Goal: Communication & Community: Answer question/provide support

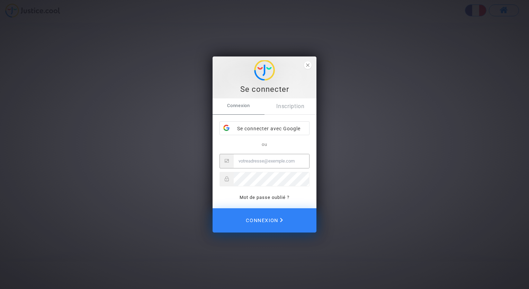
type input "c.gonthier@laposte.net"
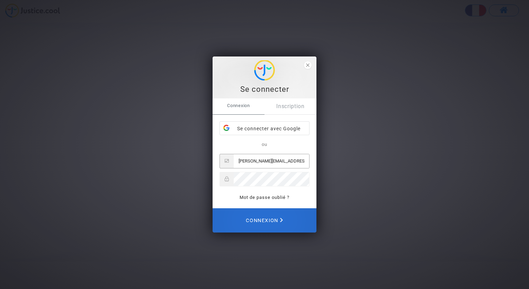
click at [269, 224] on span "Connexion" at bounding box center [264, 220] width 37 height 15
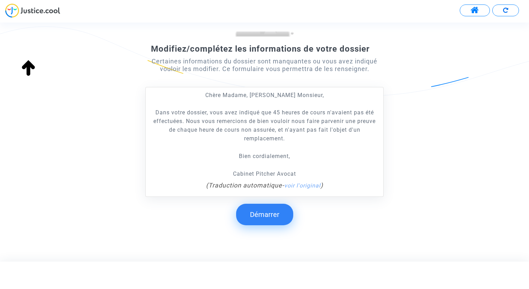
scroll to position [104, 0]
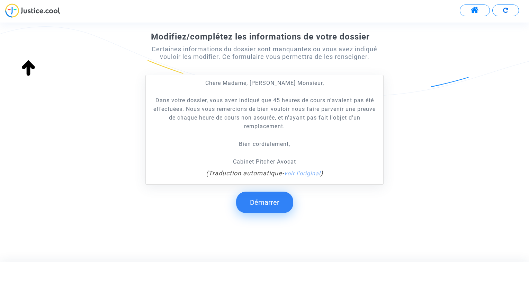
click at [268, 205] on button "Démarrer" at bounding box center [264, 202] width 57 height 21
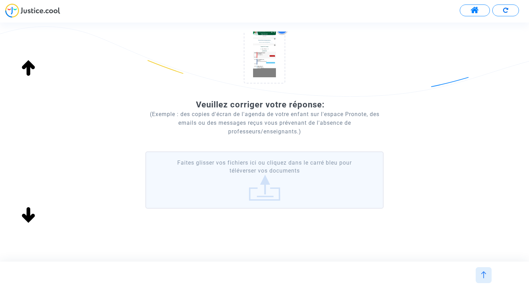
scroll to position [0, 0]
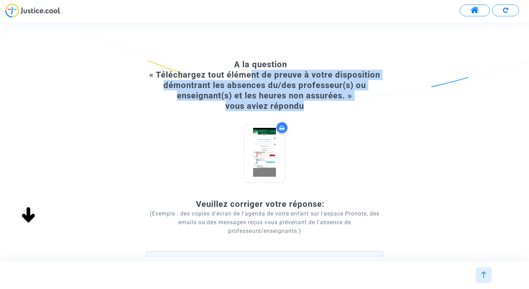
drag, startPoint x: 253, startPoint y: 70, endPoint x: 332, endPoint y: 109, distance: 87.8
click at [332, 109] on p "A la question « Téléchargez tout élément de preuve à votre disposition démontra…" at bounding box center [264, 85] width 238 height 52
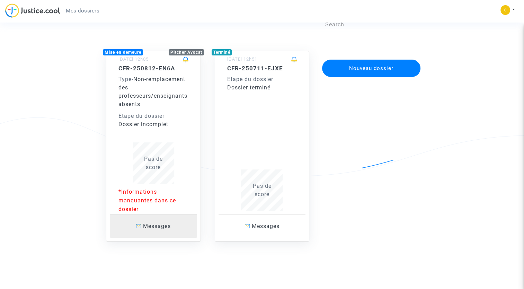
scroll to position [39, 0]
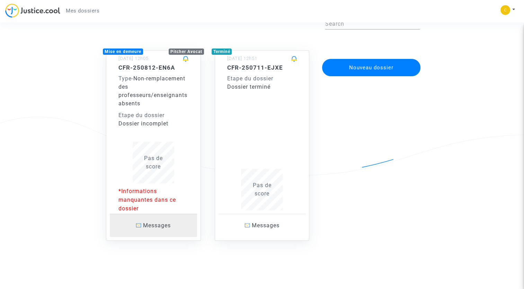
click at [154, 227] on span "Messages" at bounding box center [157, 225] width 28 height 7
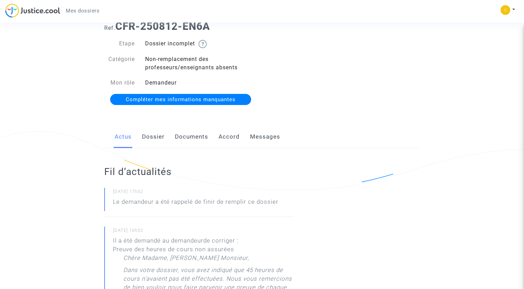
scroll to position [35, 0]
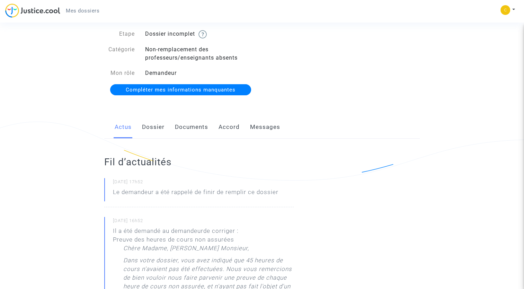
click at [262, 125] on link "Messages" at bounding box center [265, 127] width 30 height 23
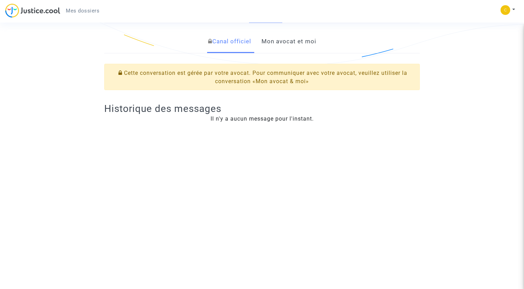
scroll to position [139, 0]
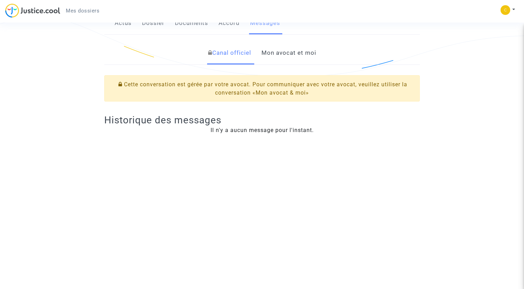
click at [291, 56] on link "Mon avocat et moi" at bounding box center [288, 53] width 55 height 23
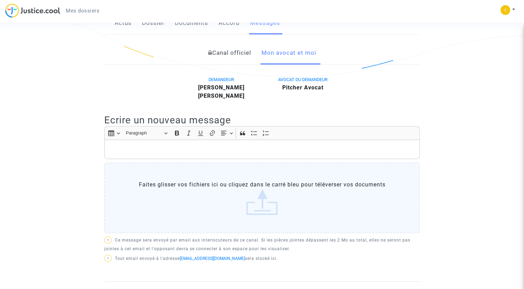
click at [210, 153] on div "Rich Text Editor, main" at bounding box center [261, 149] width 315 height 19
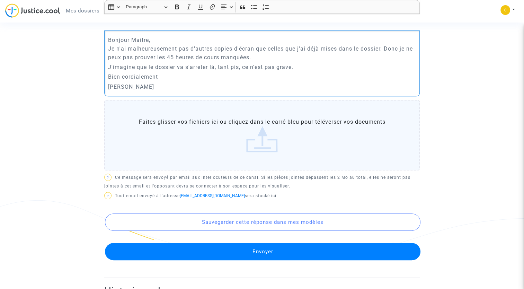
scroll to position [277, 0]
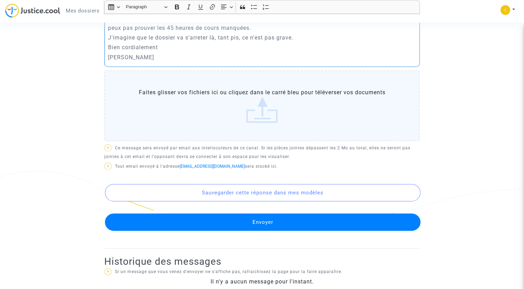
click at [296, 226] on button "Envoyer" at bounding box center [262, 221] width 315 height 17
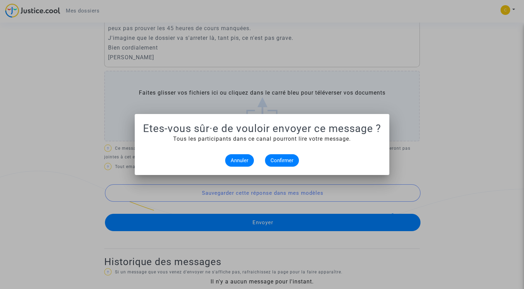
scroll to position [0, 0]
click at [239, 160] on span "Annuler" at bounding box center [240, 160] width 18 height 6
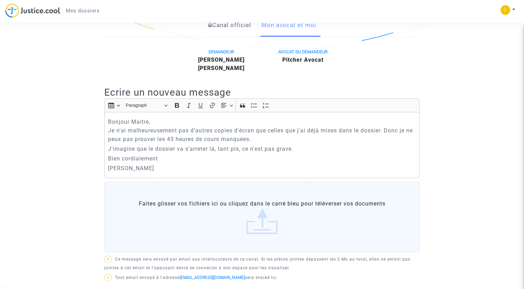
scroll to position [139, 0]
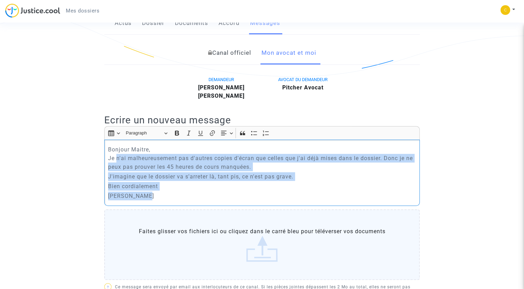
drag, startPoint x: 116, startPoint y: 158, endPoint x: 212, endPoint y: 199, distance: 103.9
click at [212, 199] on div "Bonjour Maitre, Je n'ai malheureusement pas d'autres copies d'écran que celles …" at bounding box center [261, 173] width 315 height 66
click at [187, 200] on p "[PERSON_NAME]" at bounding box center [262, 196] width 308 height 9
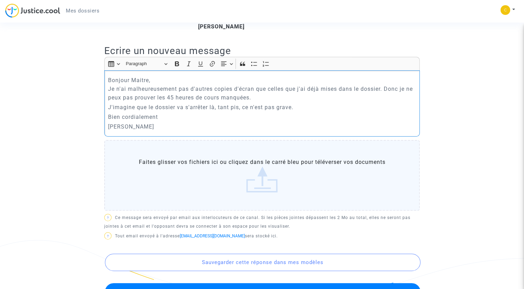
scroll to position [287, 0]
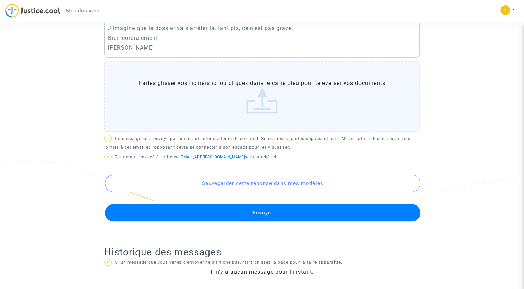
click at [279, 215] on button "Envoyer" at bounding box center [262, 212] width 315 height 17
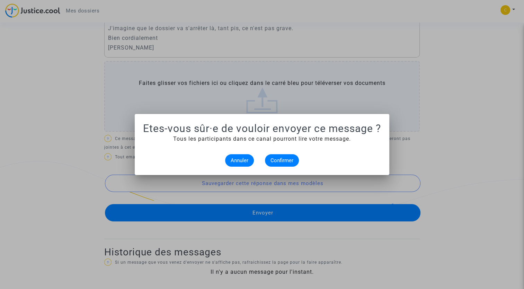
click at [282, 150] on alert-dialogs "Etes-vous sûr·e de vouloir envoyer ce message ? Tous les participants dans ce c…" at bounding box center [262, 144] width 238 height 44
click at [278, 163] on span "Confirmer" at bounding box center [281, 160] width 23 height 6
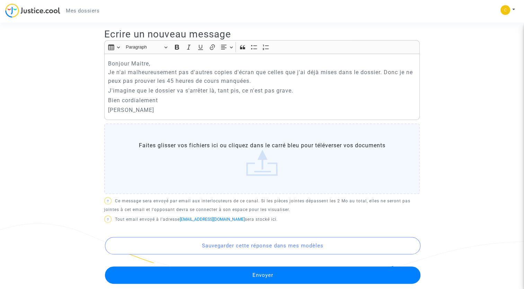
scroll to position [114, 0]
